Goal: Task Accomplishment & Management: Manage account settings

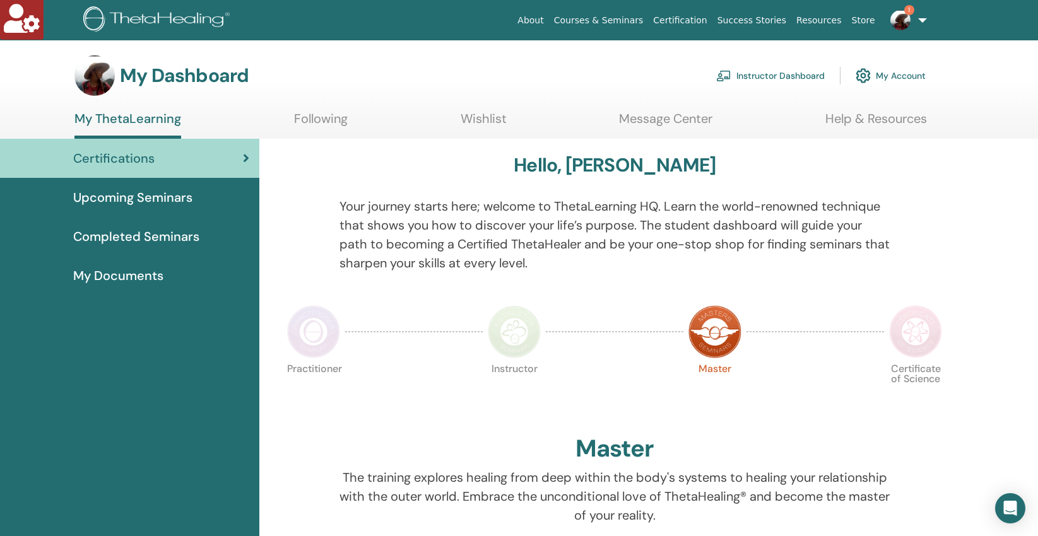
click at [762, 73] on link "Instructor Dashboard" at bounding box center [770, 76] width 109 height 28
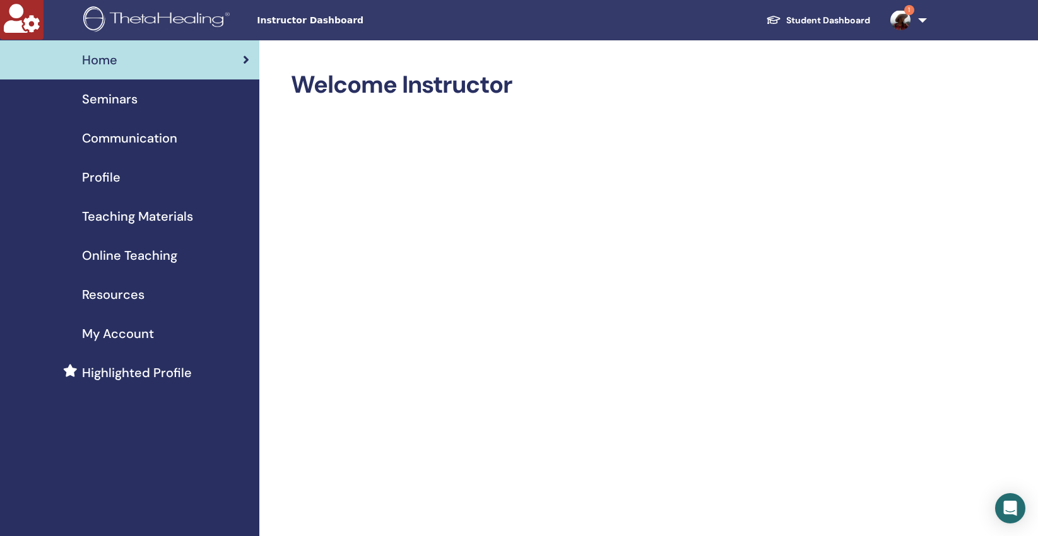
click at [107, 96] on span "Seminars" at bounding box center [110, 99] width 56 height 19
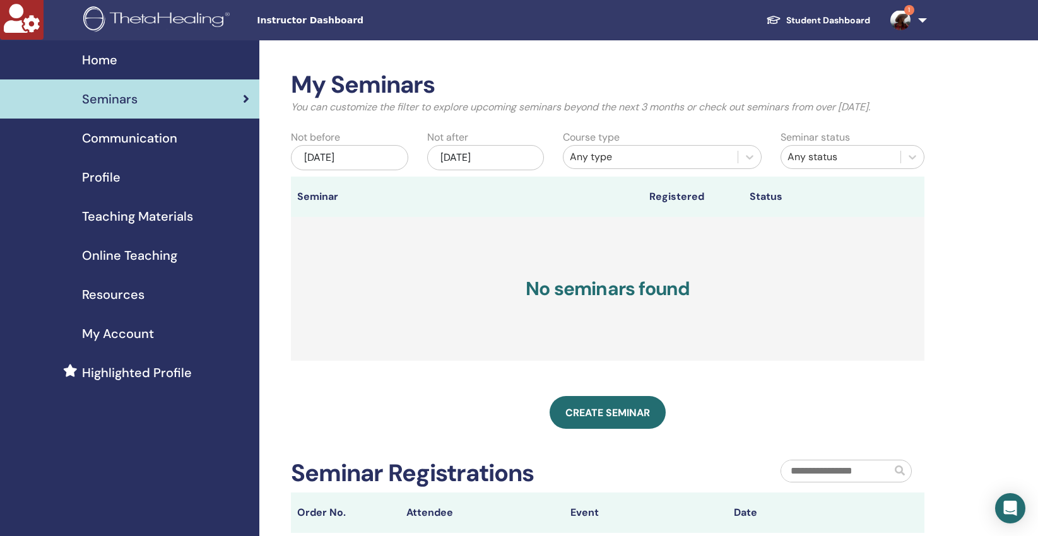
click at [924, 20] on link "1" at bounding box center [906, 20] width 52 height 40
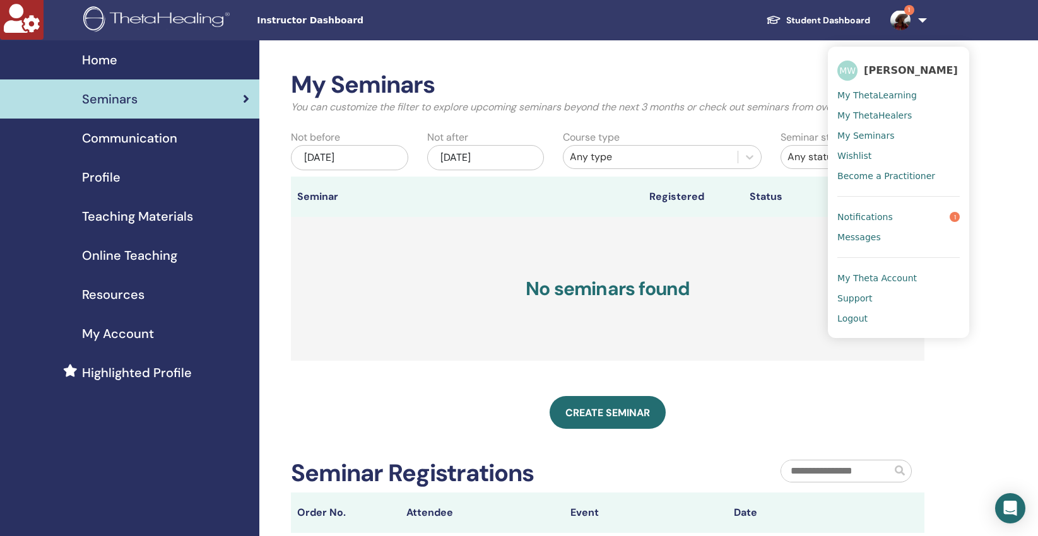
click at [871, 275] on span "My Theta Account" at bounding box center [877, 278] width 80 height 11
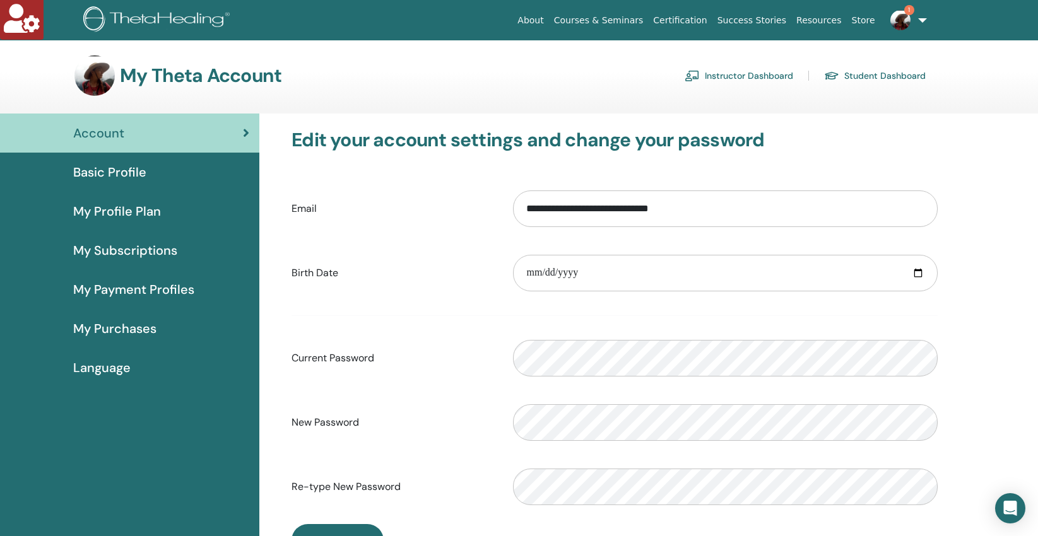
click at [134, 251] on span "My Subscriptions" at bounding box center [125, 250] width 104 height 19
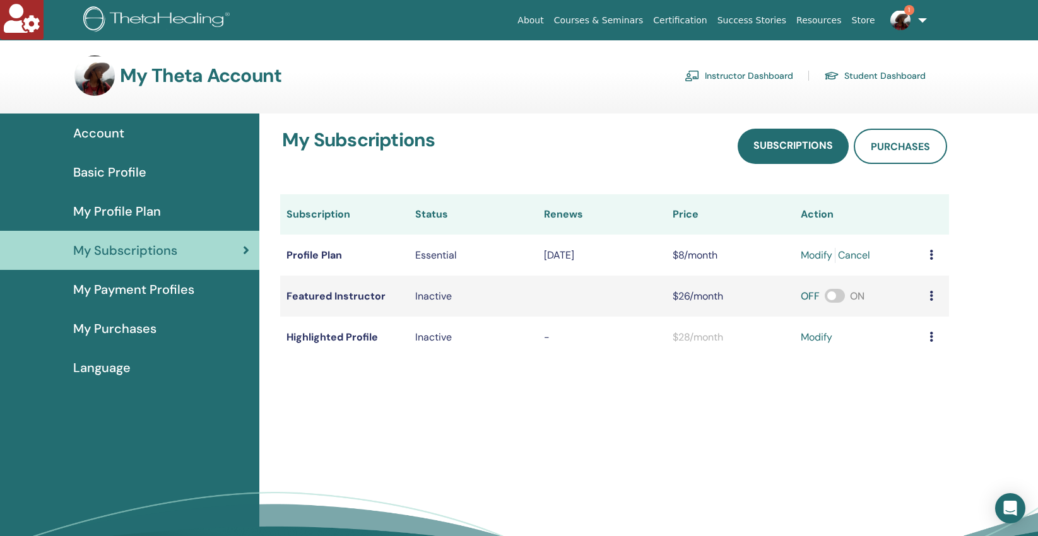
click at [818, 254] on link "modify" at bounding box center [817, 255] width 32 height 15
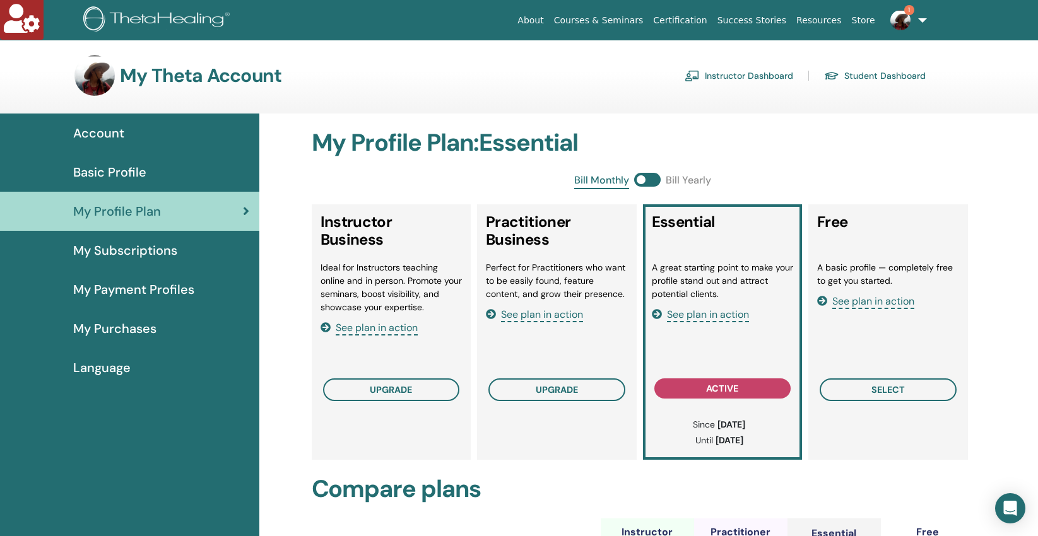
click at [395, 330] on span "See plan in action" at bounding box center [377, 328] width 82 height 15
click at [691, 312] on span "See plan in action" at bounding box center [708, 315] width 82 height 15
